Goal: Find specific page/section: Find specific page/section

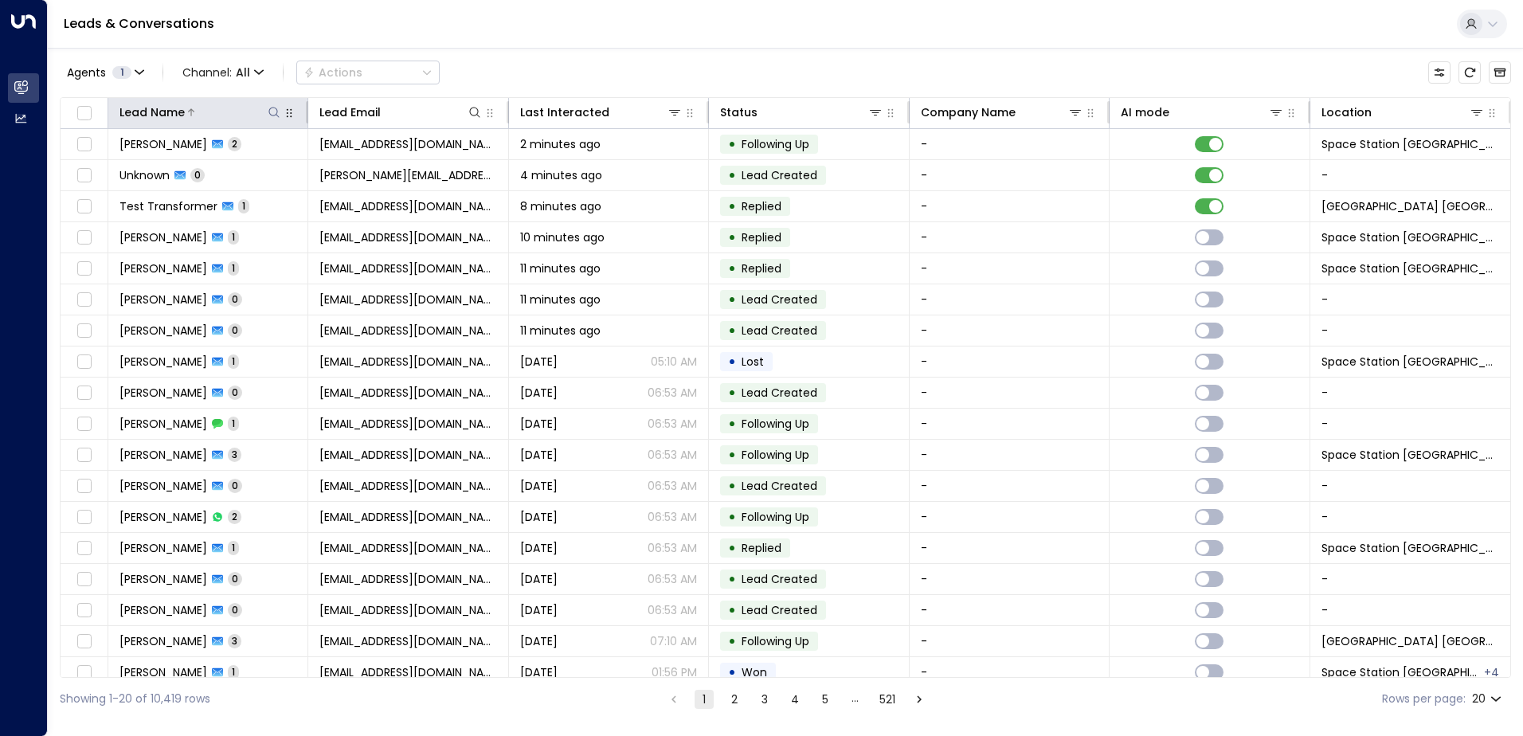
click at [278, 112] on icon at bounding box center [274, 112] width 13 height 13
click at [223, 173] on input "text" at bounding box center [274, 169] width 220 height 29
type input "****"
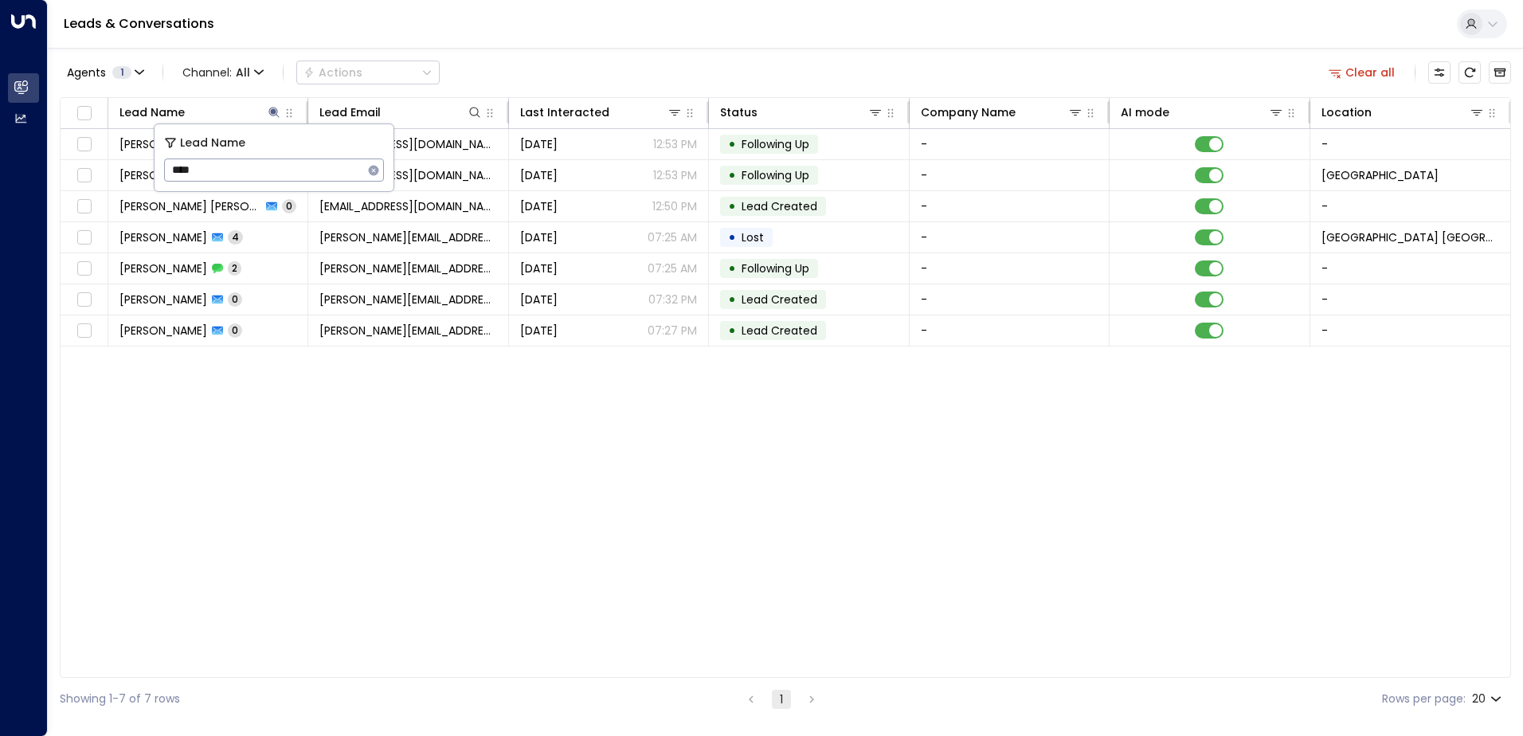
click at [278, 406] on div "Lead Name Lead Email Last Interacted Status Company Name AI mode Location [PERS…" at bounding box center [786, 387] width 1452 height 581
click at [1311, 393] on div "Lead Name Lead Email Last Interacted Status Company Name AI mode Location [PERS…" at bounding box center [786, 387] width 1452 height 581
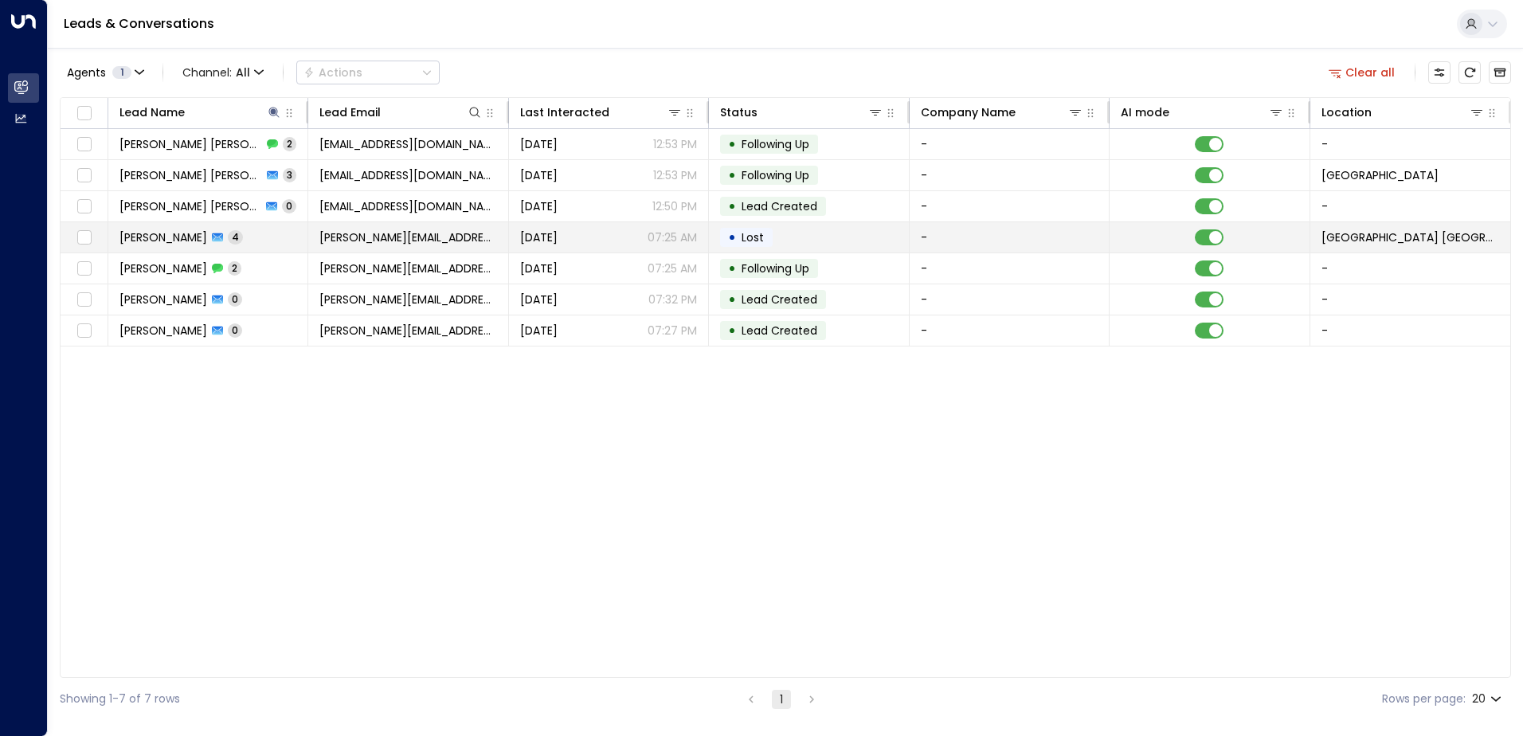
click at [186, 238] on span "[PERSON_NAME]" at bounding box center [164, 237] width 88 height 16
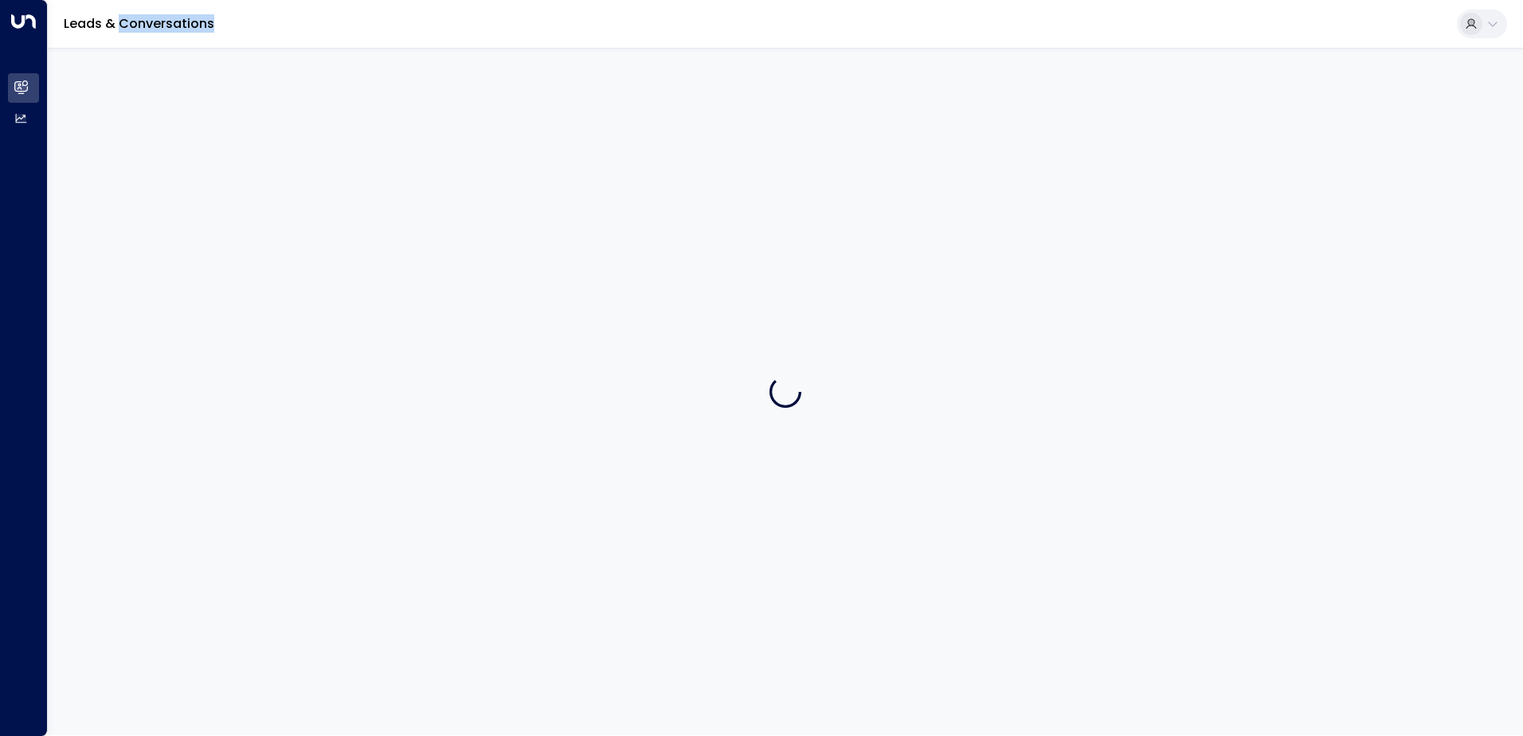
click at [186, 238] on div at bounding box center [786, 392] width 1476 height 688
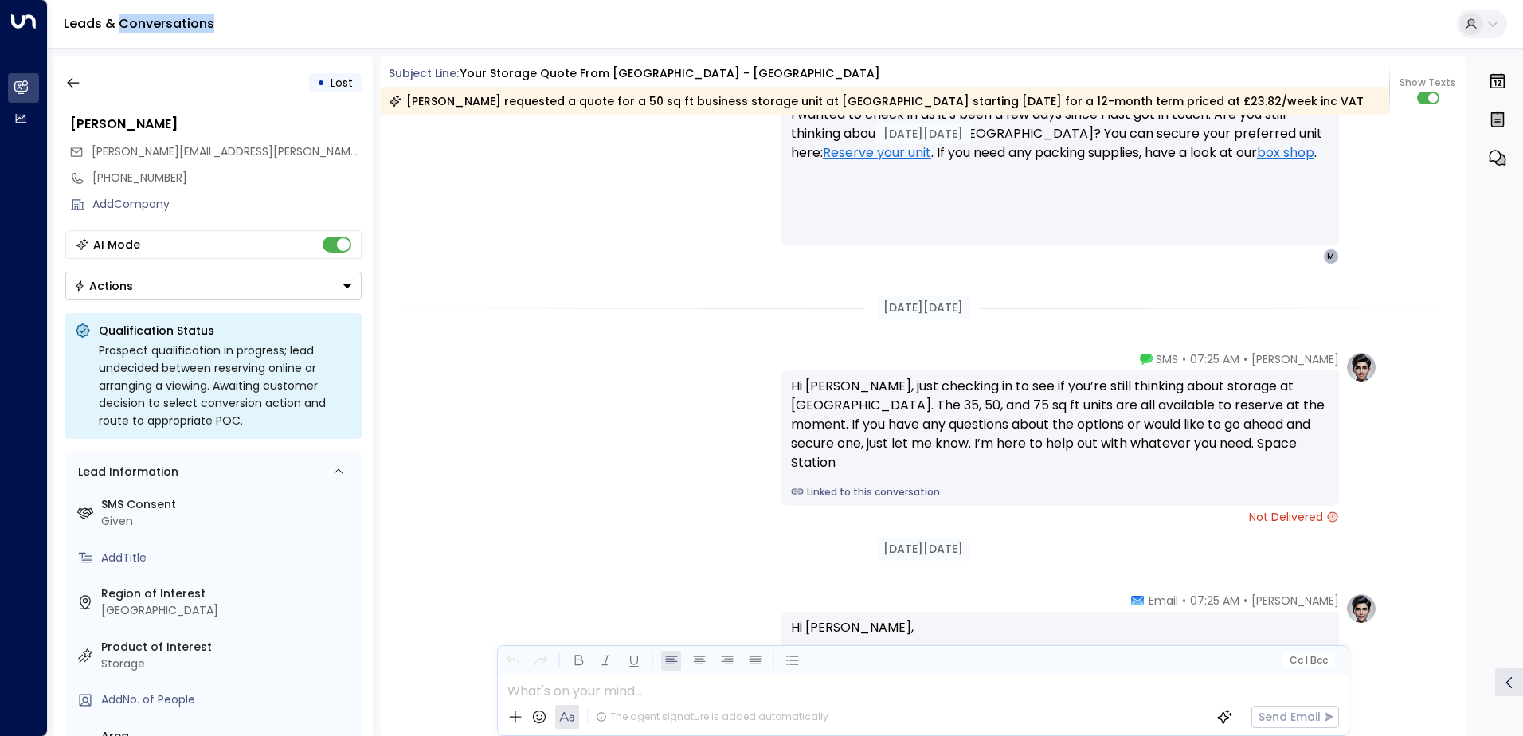
scroll to position [2255, 0]
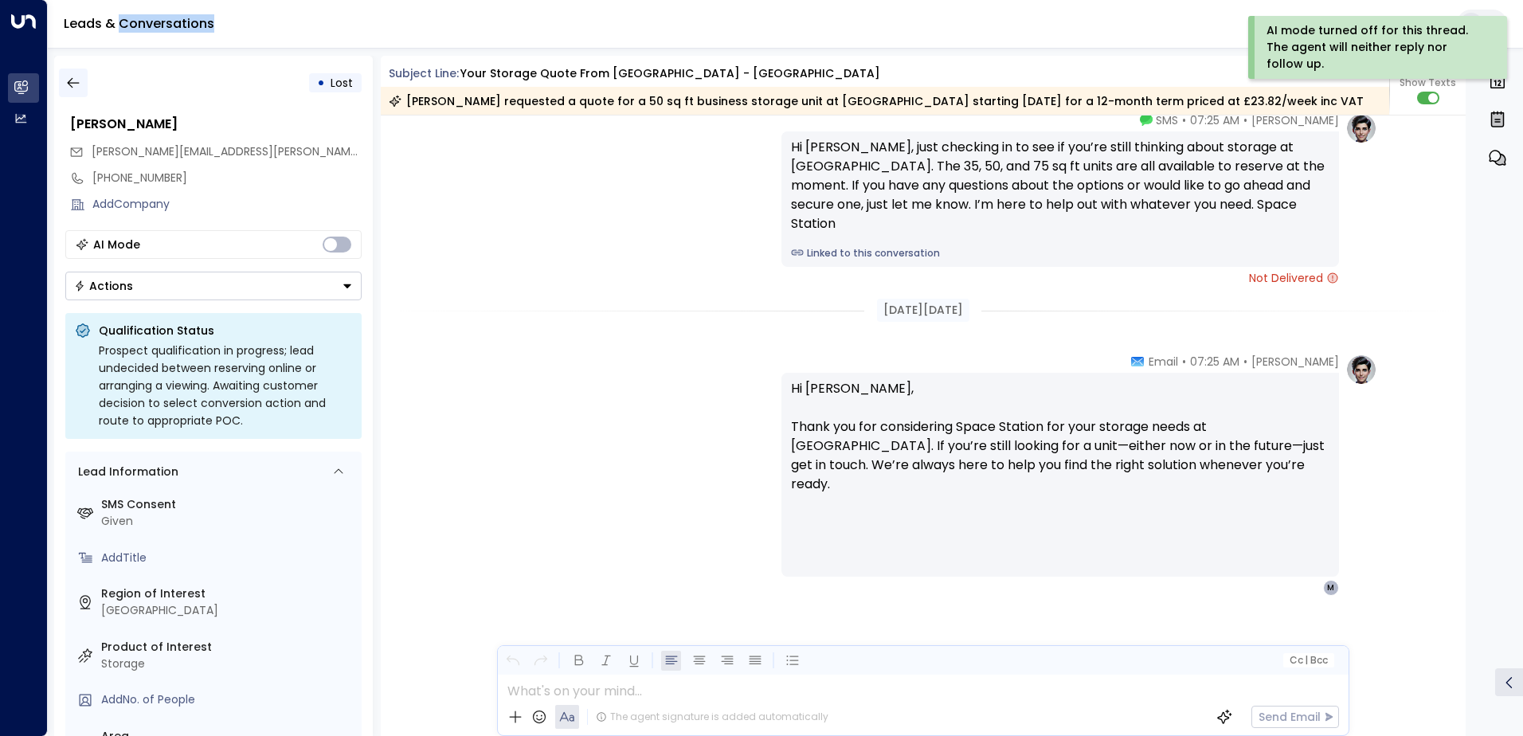
click at [79, 84] on icon "button" at bounding box center [73, 83] width 16 height 16
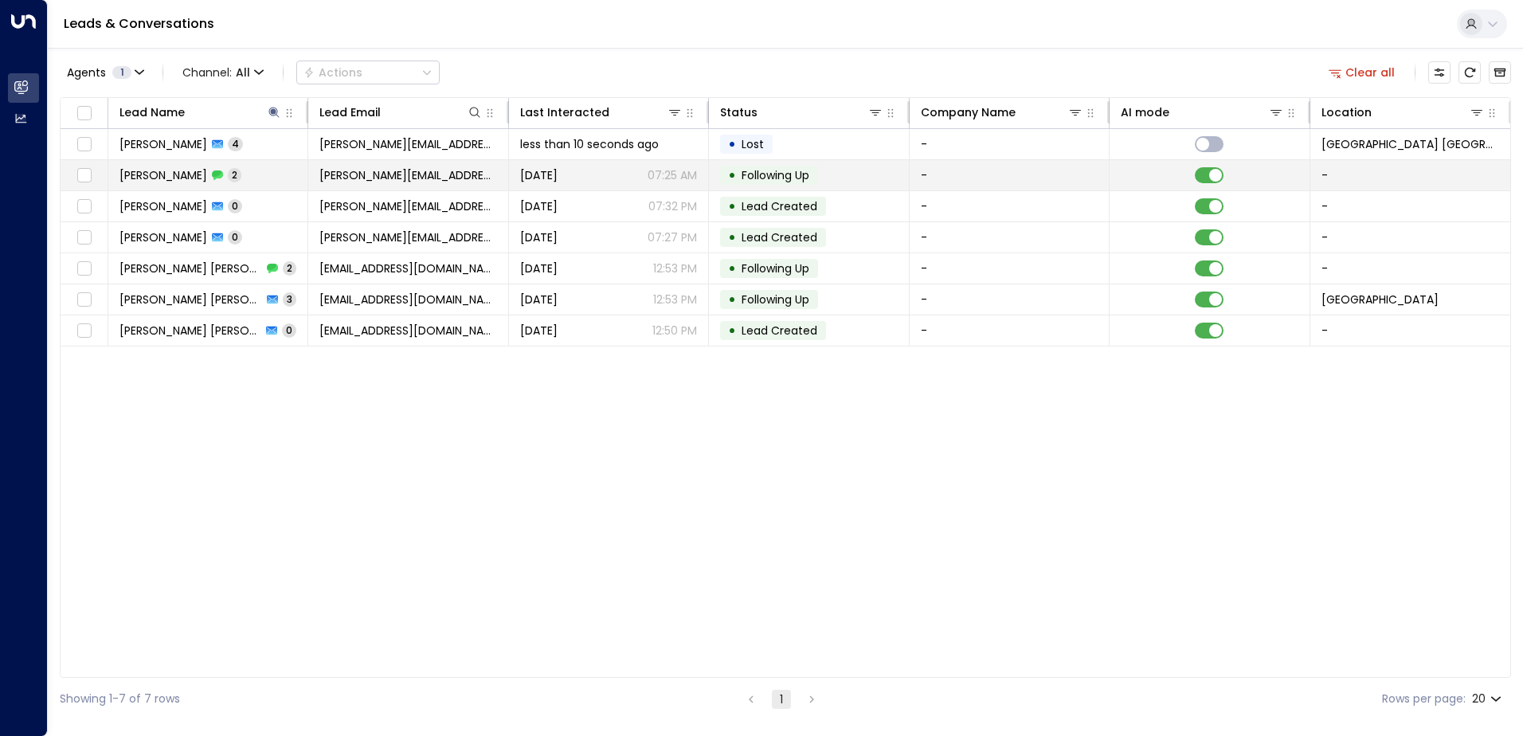
click at [279, 170] on td "[PERSON_NAME] 2" at bounding box center [208, 175] width 200 height 30
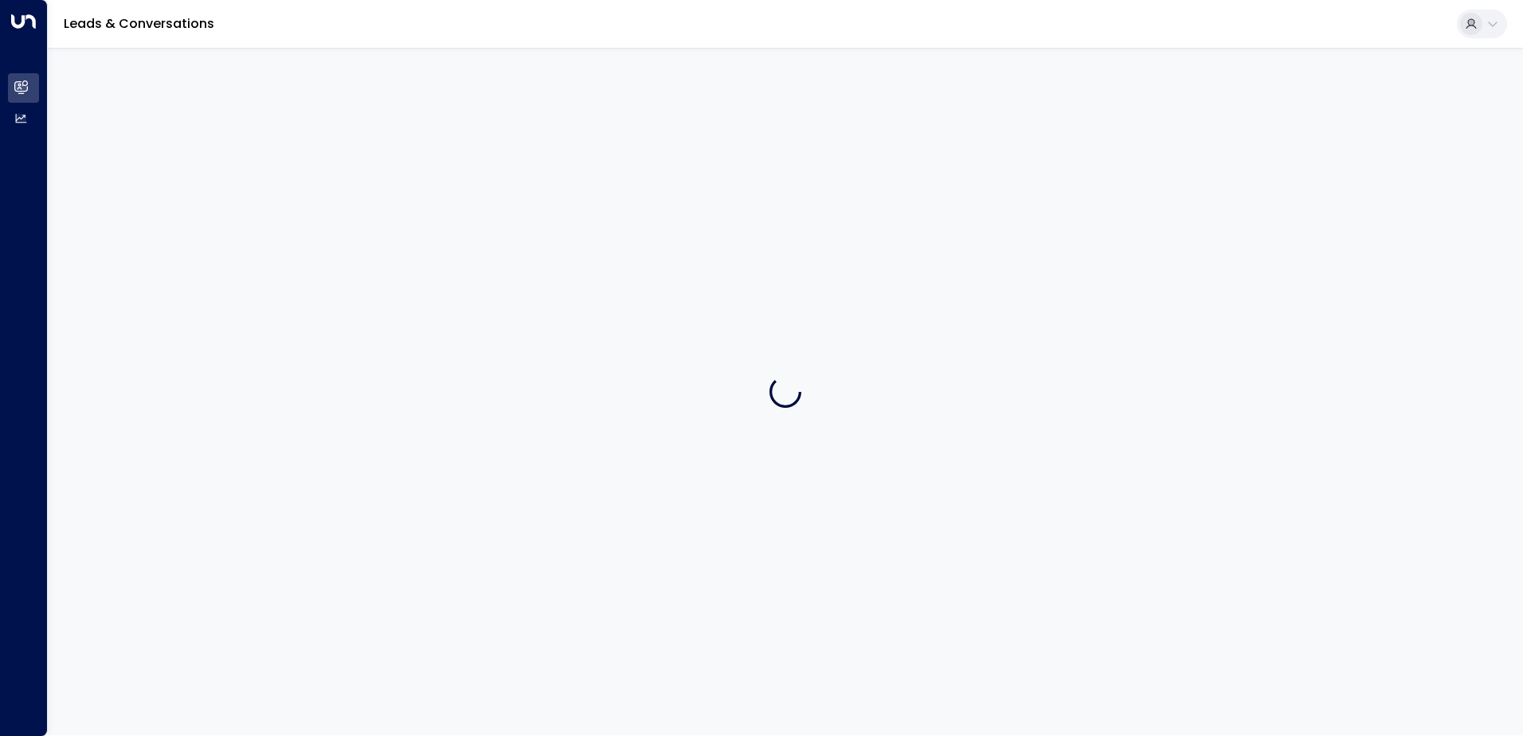
click at [279, 170] on div at bounding box center [786, 392] width 1476 height 688
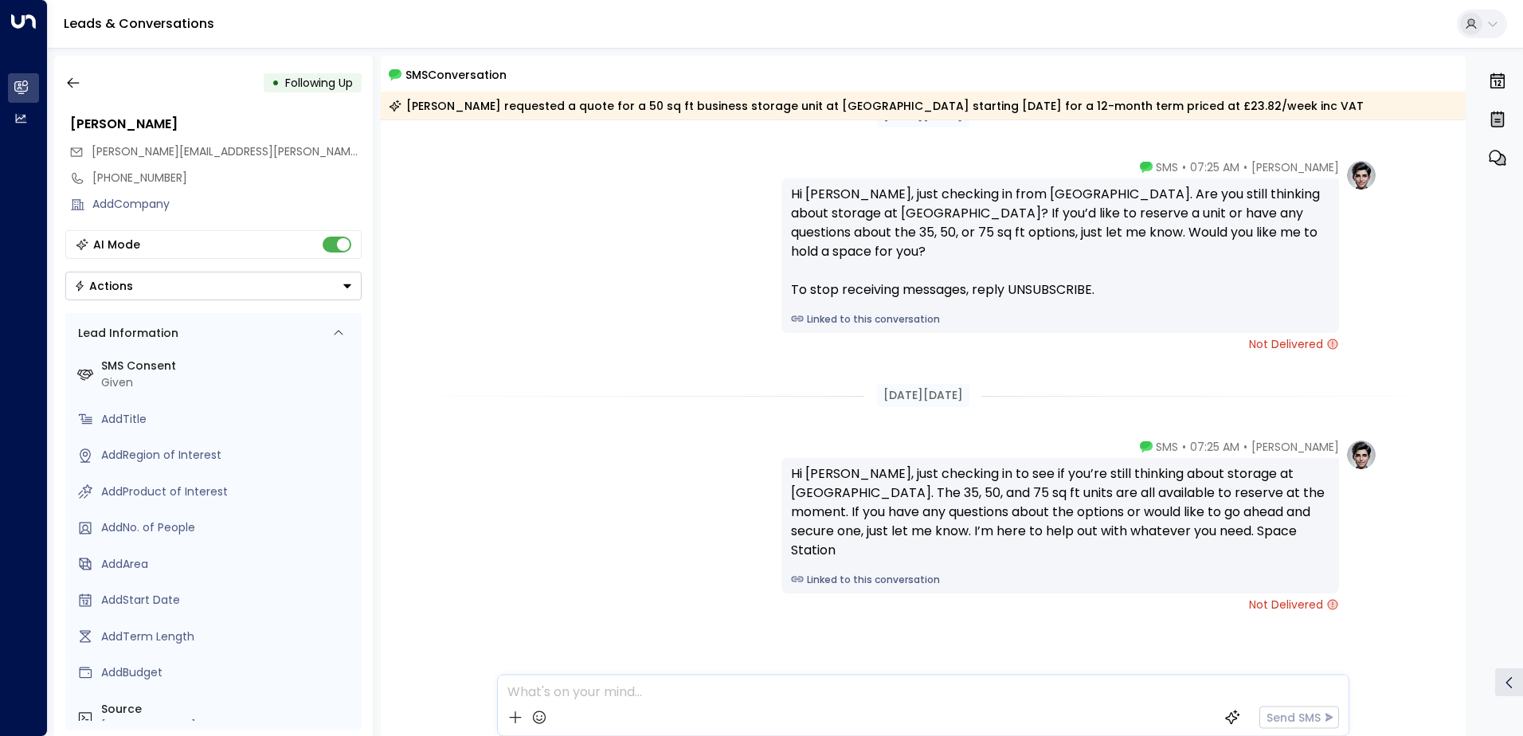
scroll to position [49, 0]
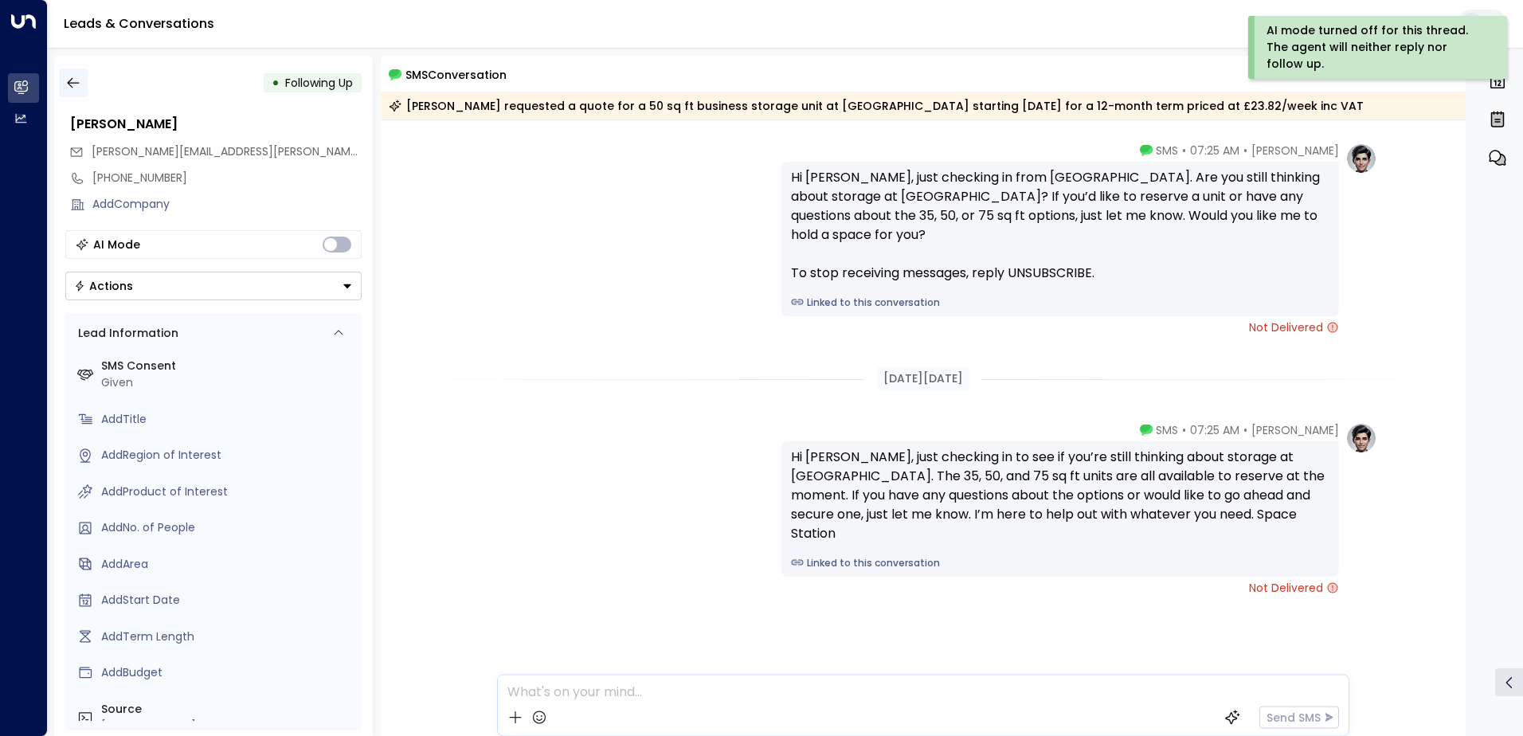
click at [76, 79] on icon "button" at bounding box center [73, 83] width 16 height 16
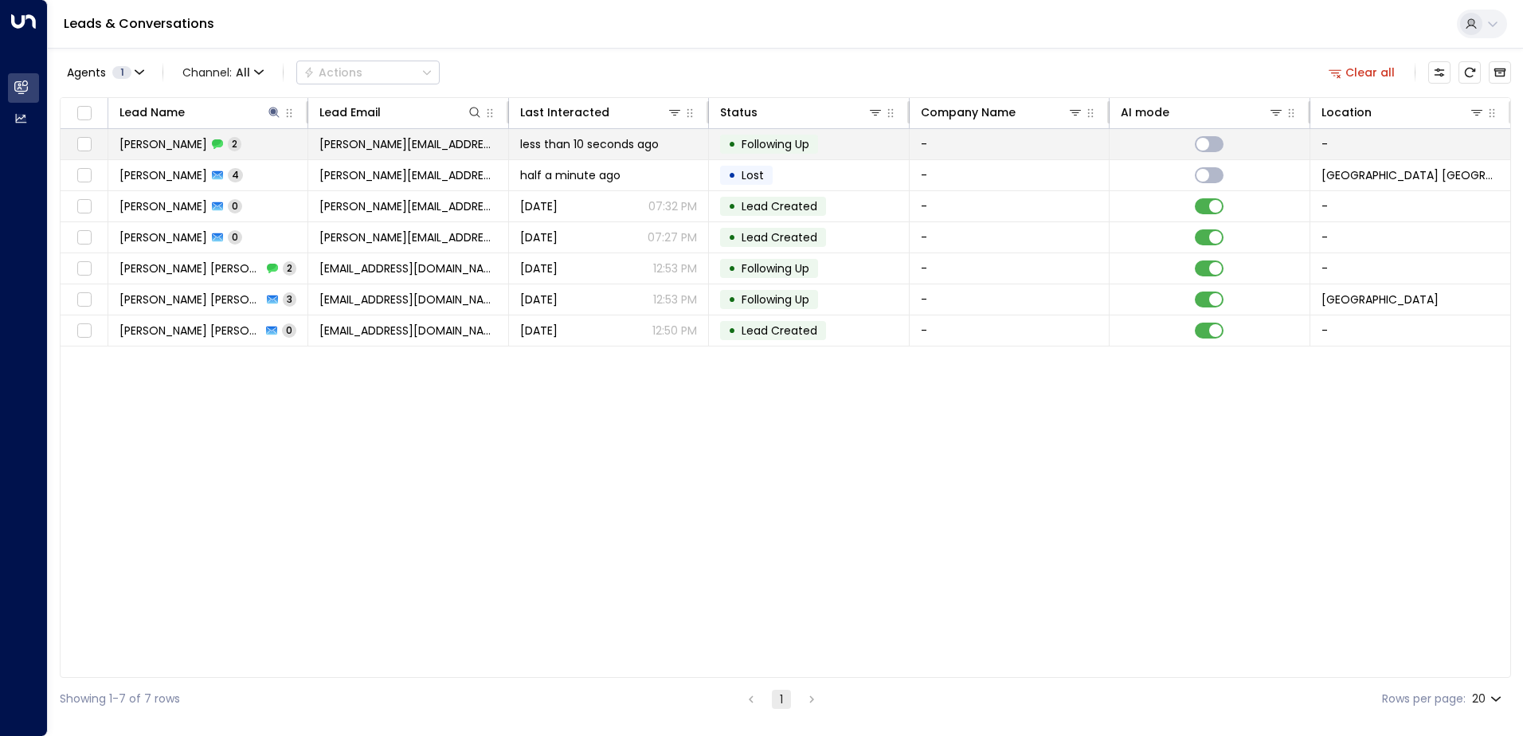
click at [241, 145] on span "2" at bounding box center [235, 144] width 14 height 14
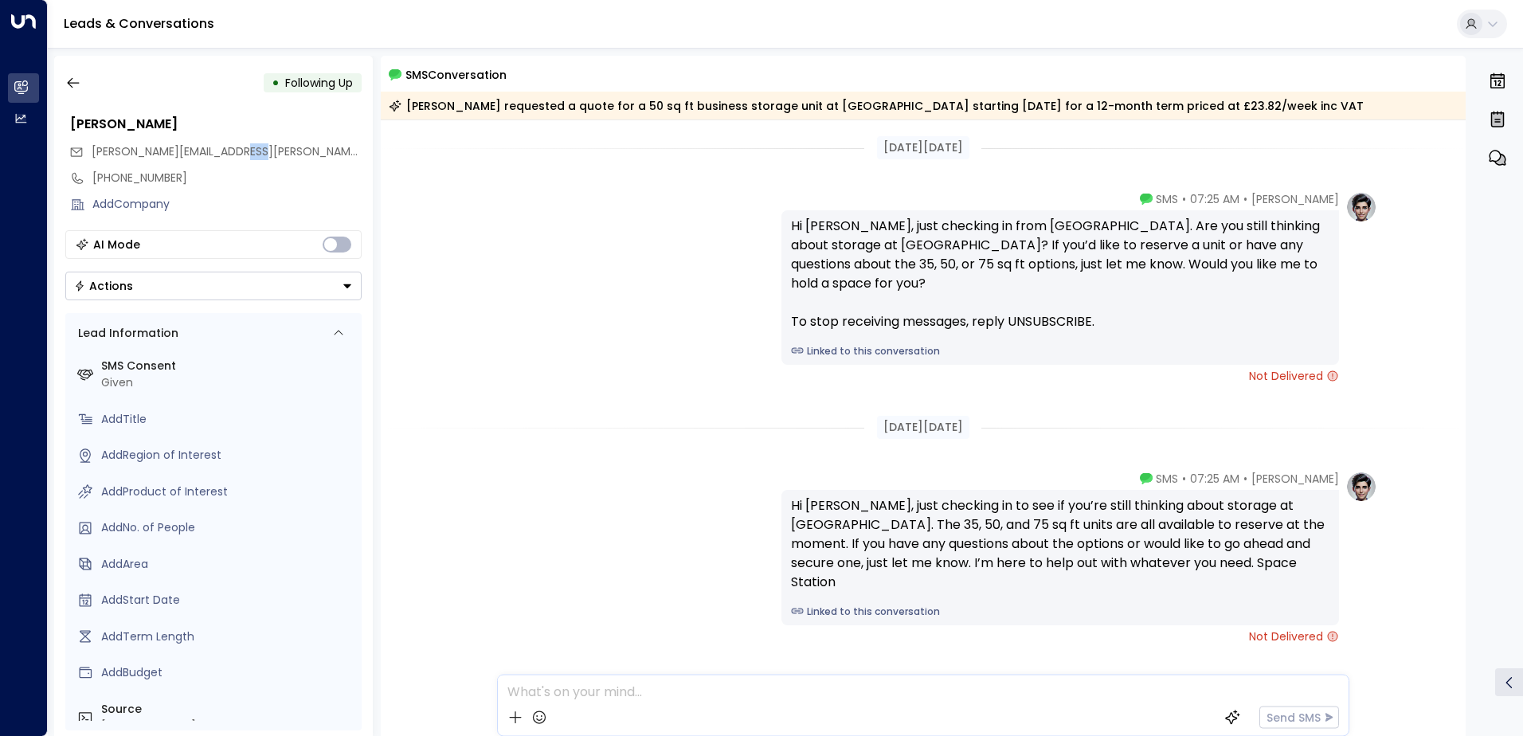
scroll to position [49, 0]
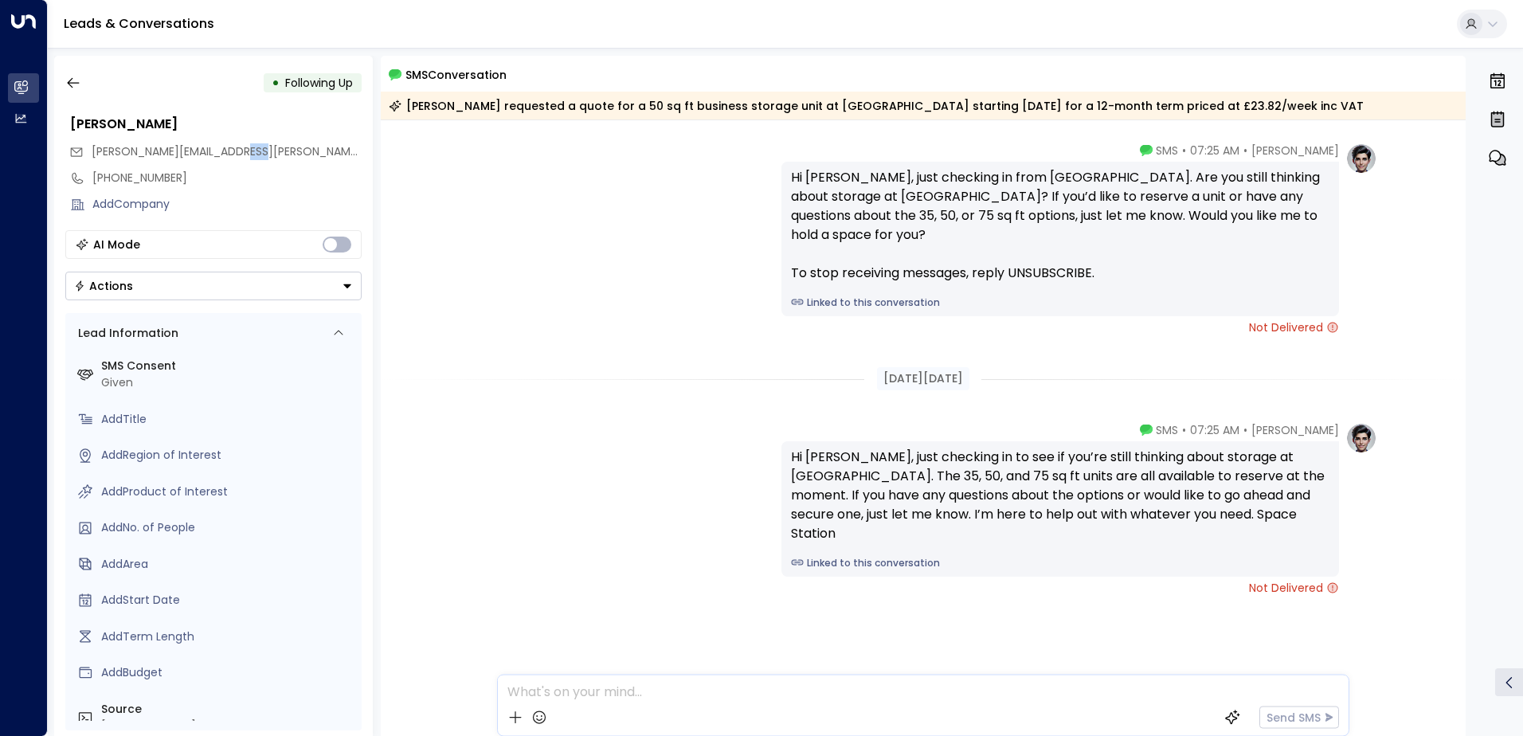
click at [248, 145] on span "[PERSON_NAME][EMAIL_ADDRESS][PERSON_NAME][DOMAIN_NAME]" at bounding box center [271, 151] width 359 height 16
click at [67, 84] on icon "button" at bounding box center [73, 83] width 16 height 16
